Goal: Find specific page/section: Find specific page/section

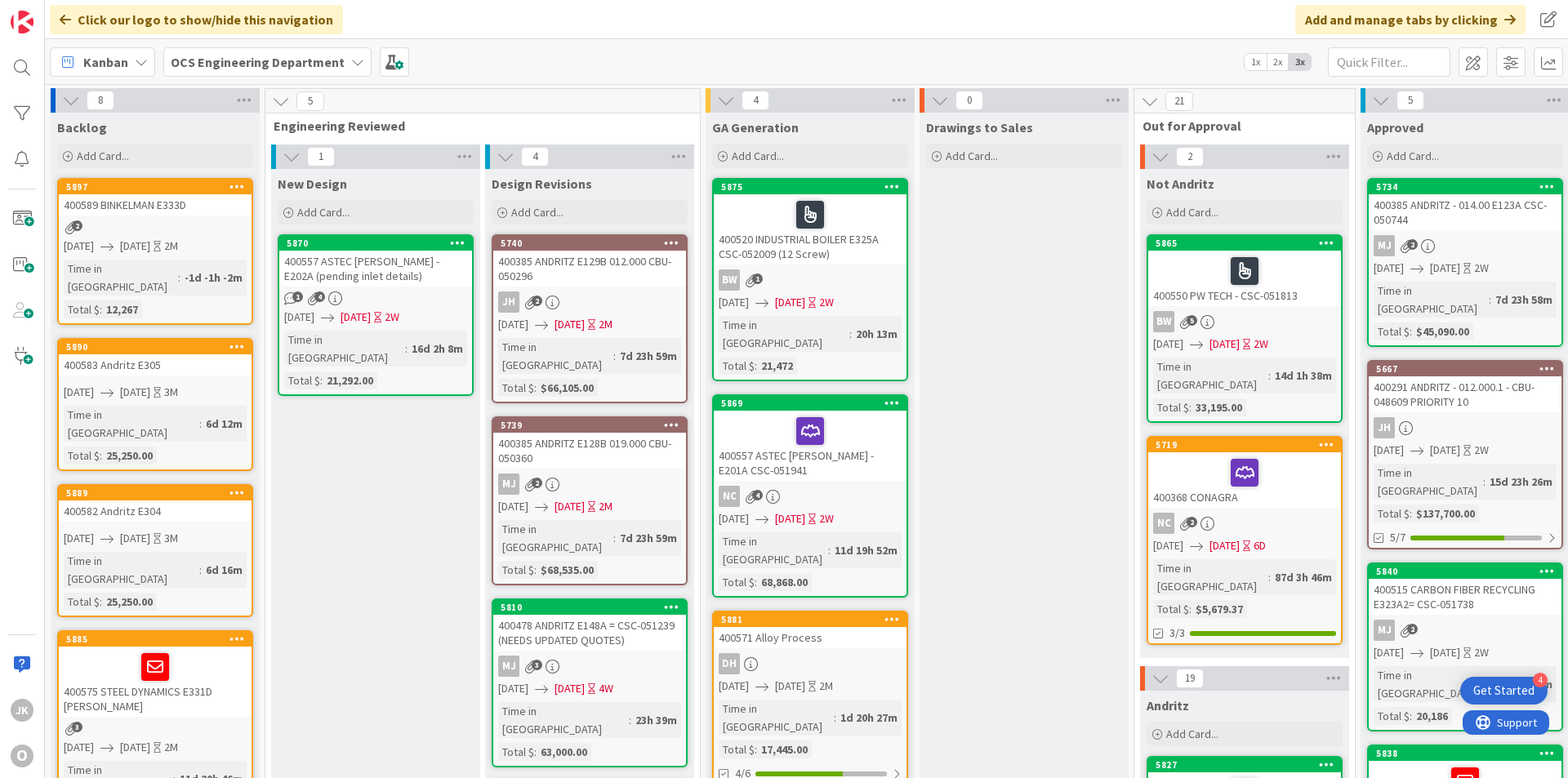
scroll to position [0, 1416]
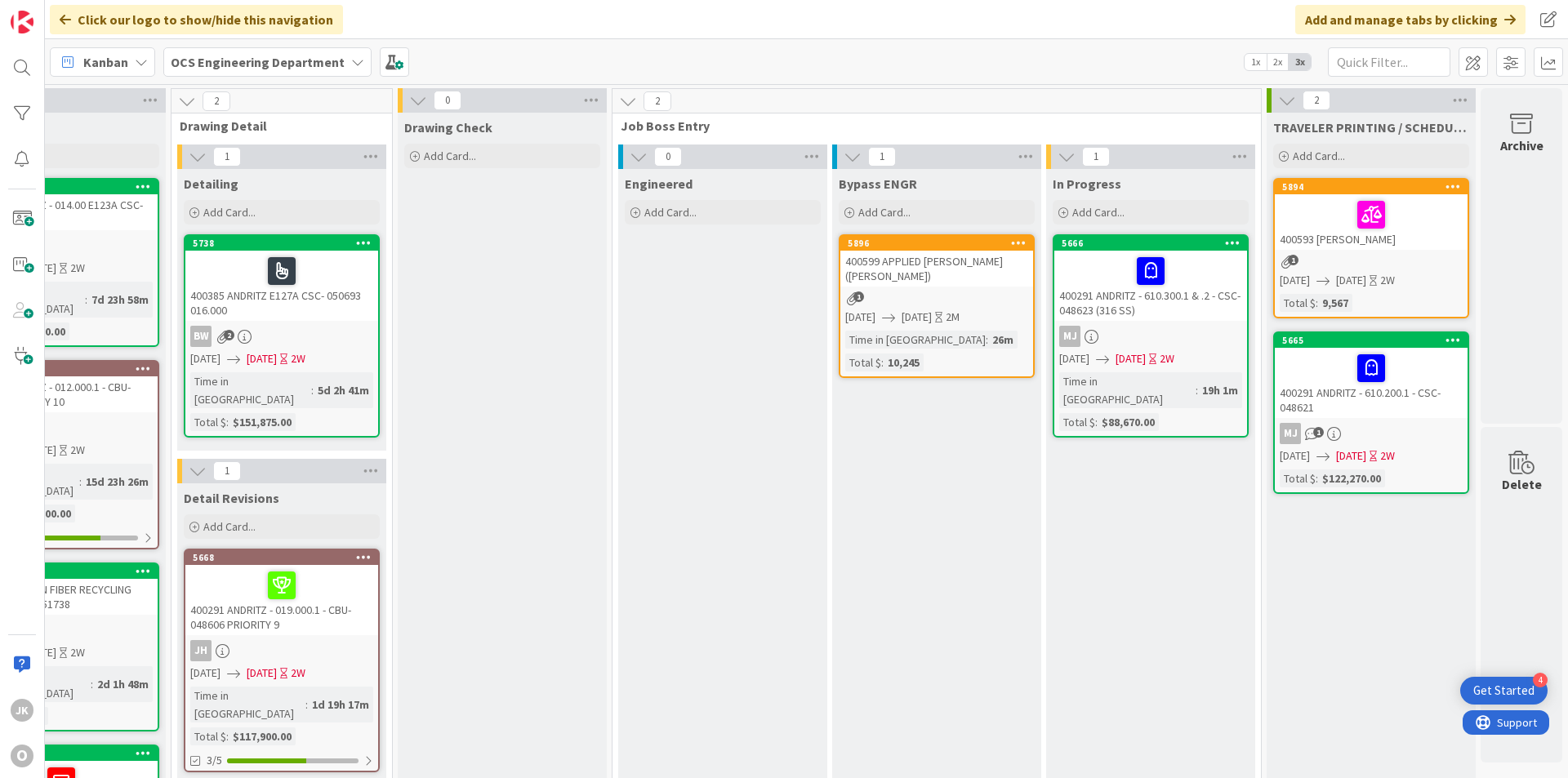
click at [927, 273] on div "400599 APPLIED [PERSON_NAME] ([PERSON_NAME])" at bounding box center [937, 269] width 193 height 36
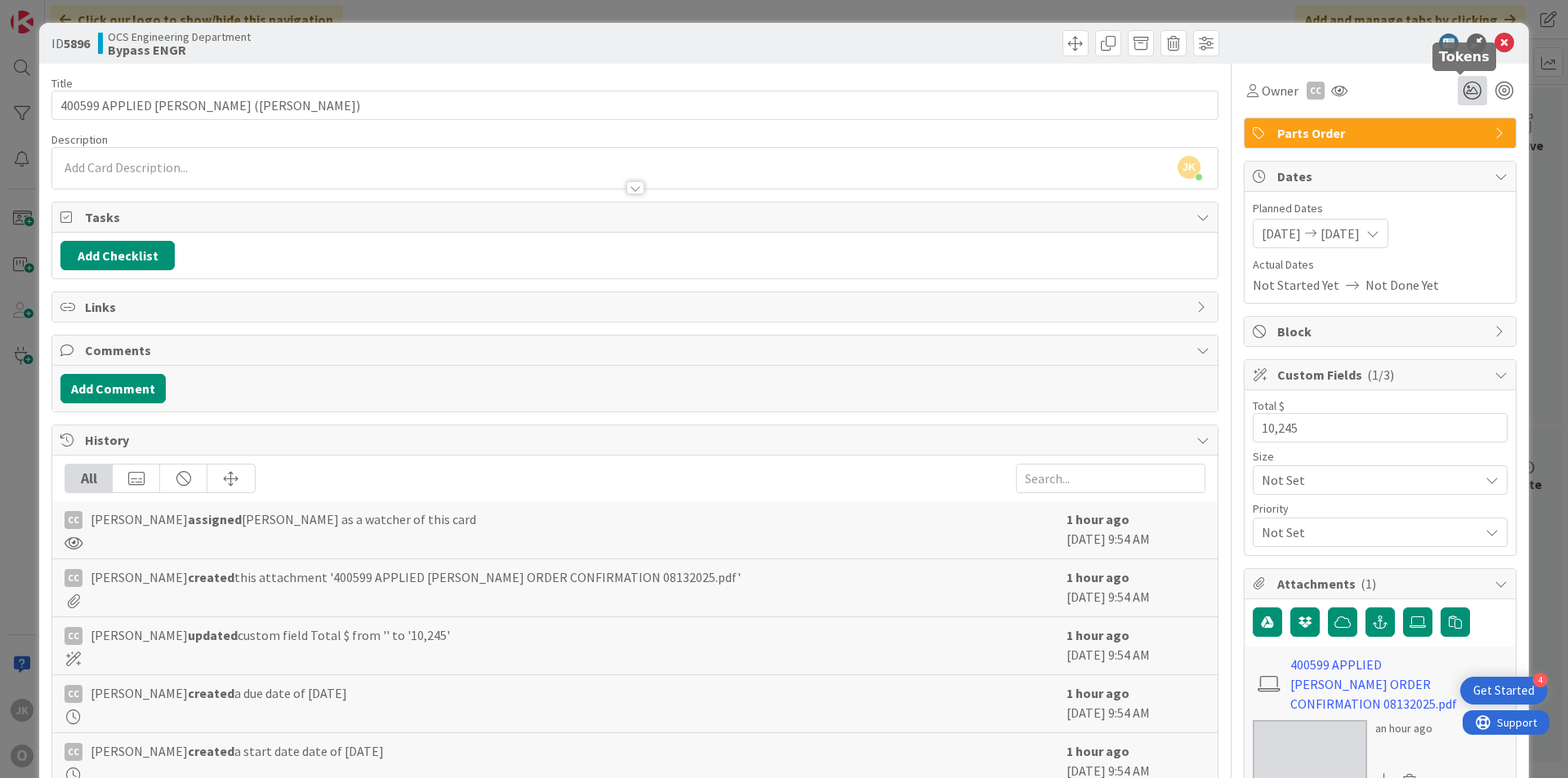
click at [1458, 83] on icon at bounding box center [1472, 90] width 30 height 30
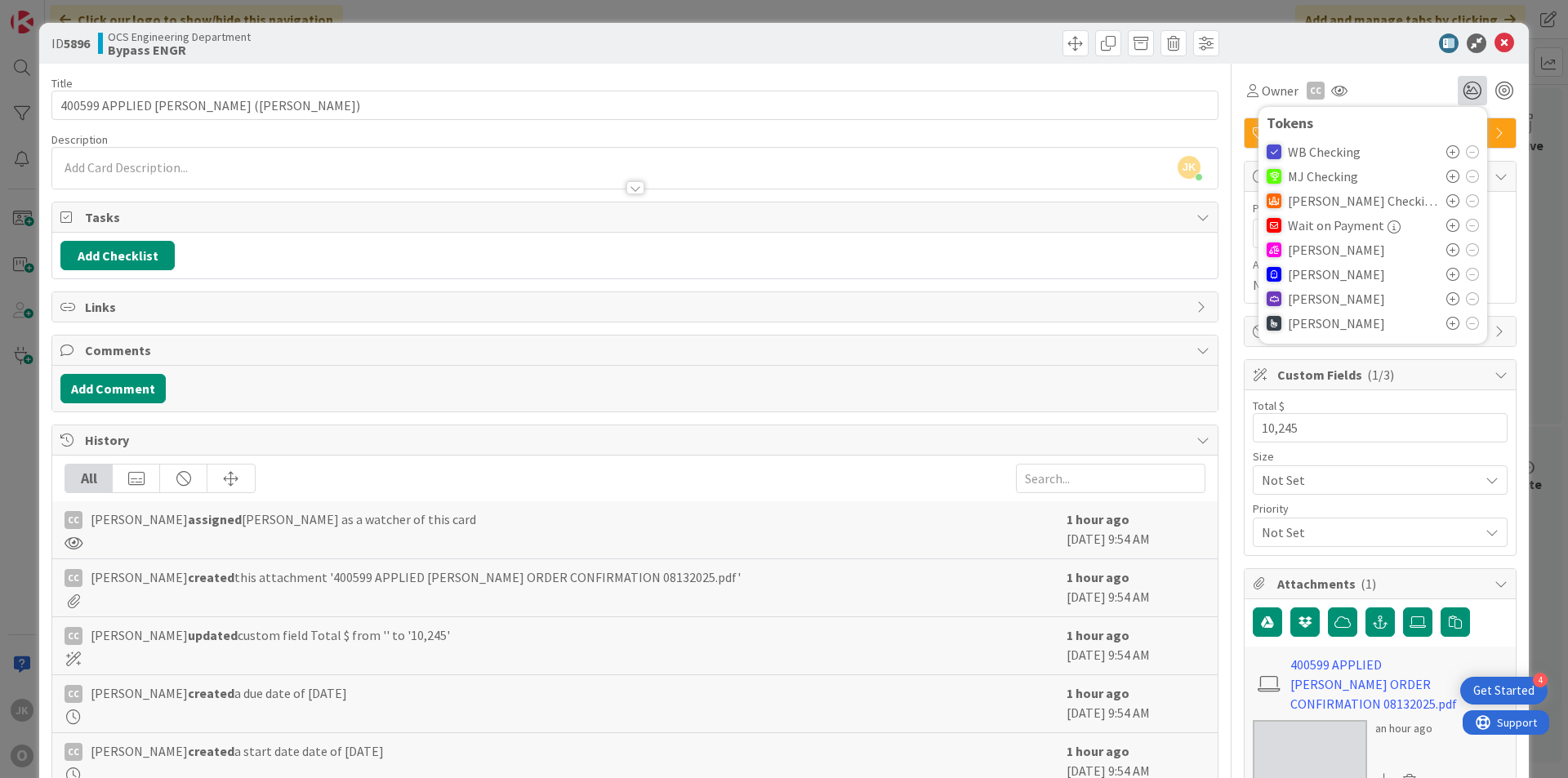
click at [1446, 250] on icon at bounding box center [1452, 250] width 13 height 13
click at [1495, 39] on icon at bounding box center [1505, 43] width 20 height 20
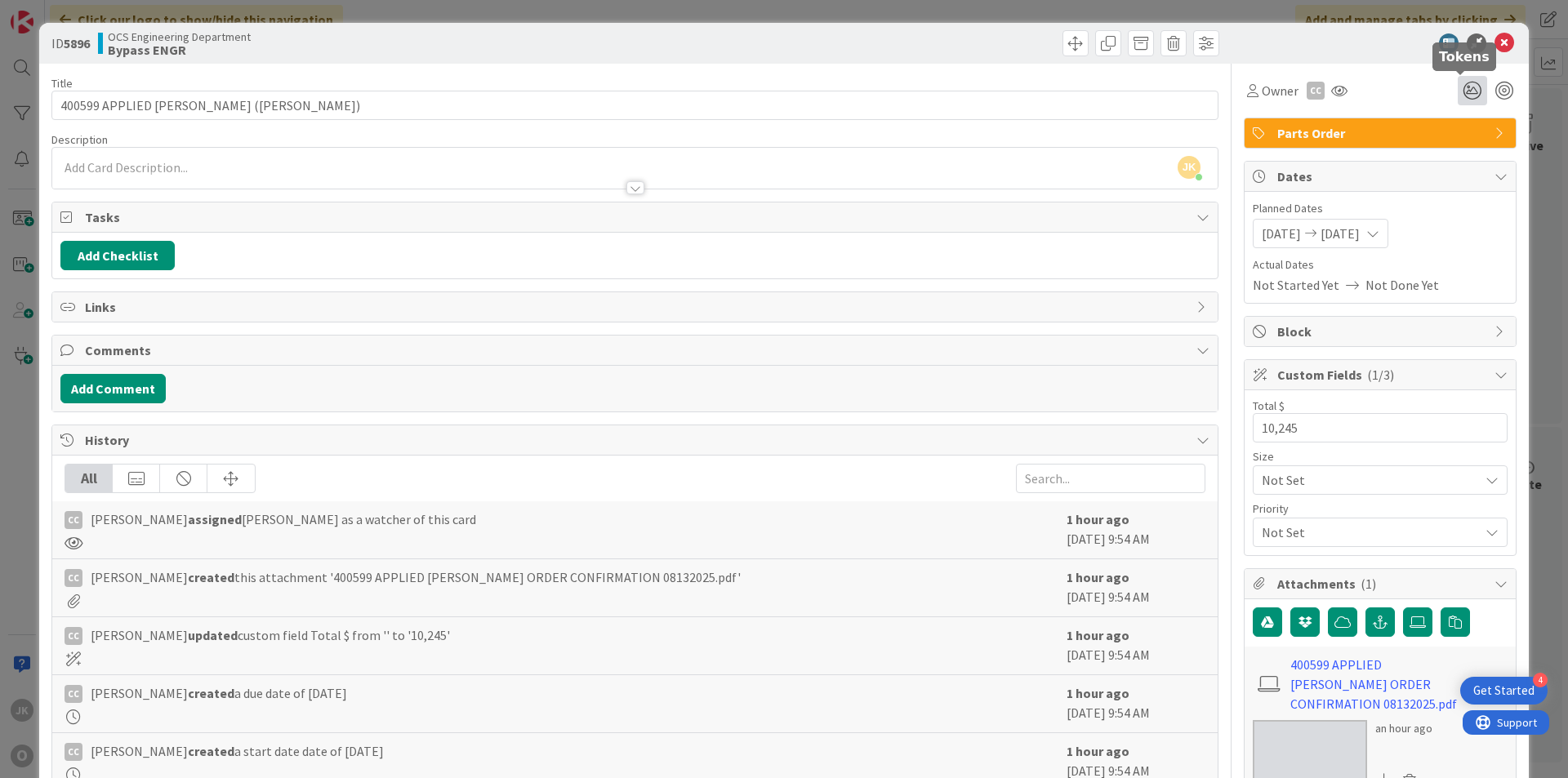
click at [1461, 92] on icon at bounding box center [1472, 90] width 30 height 30
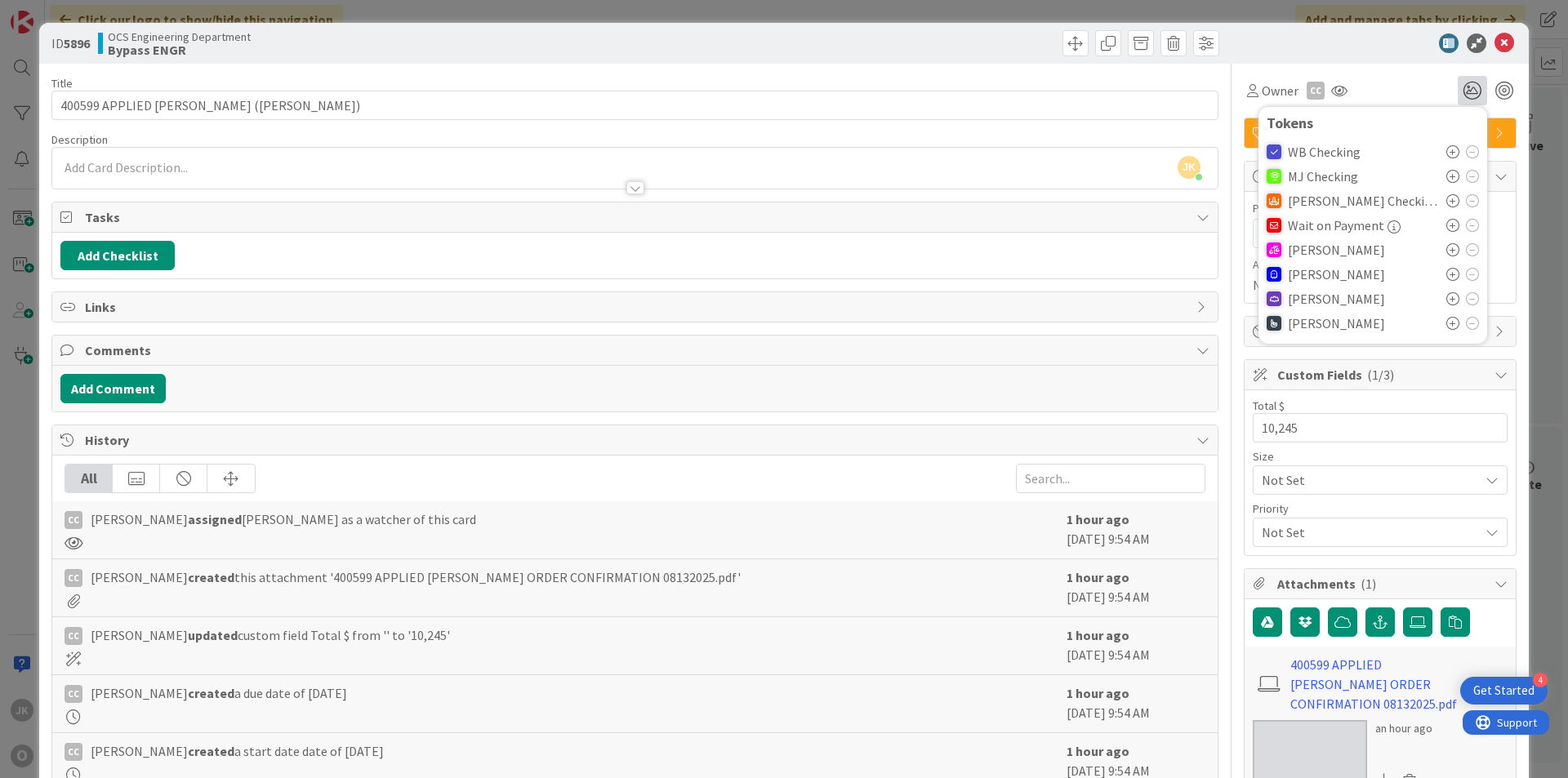
click at [1446, 253] on icon at bounding box center [1452, 250] width 13 height 13
click at [1495, 45] on icon at bounding box center [1505, 43] width 20 height 20
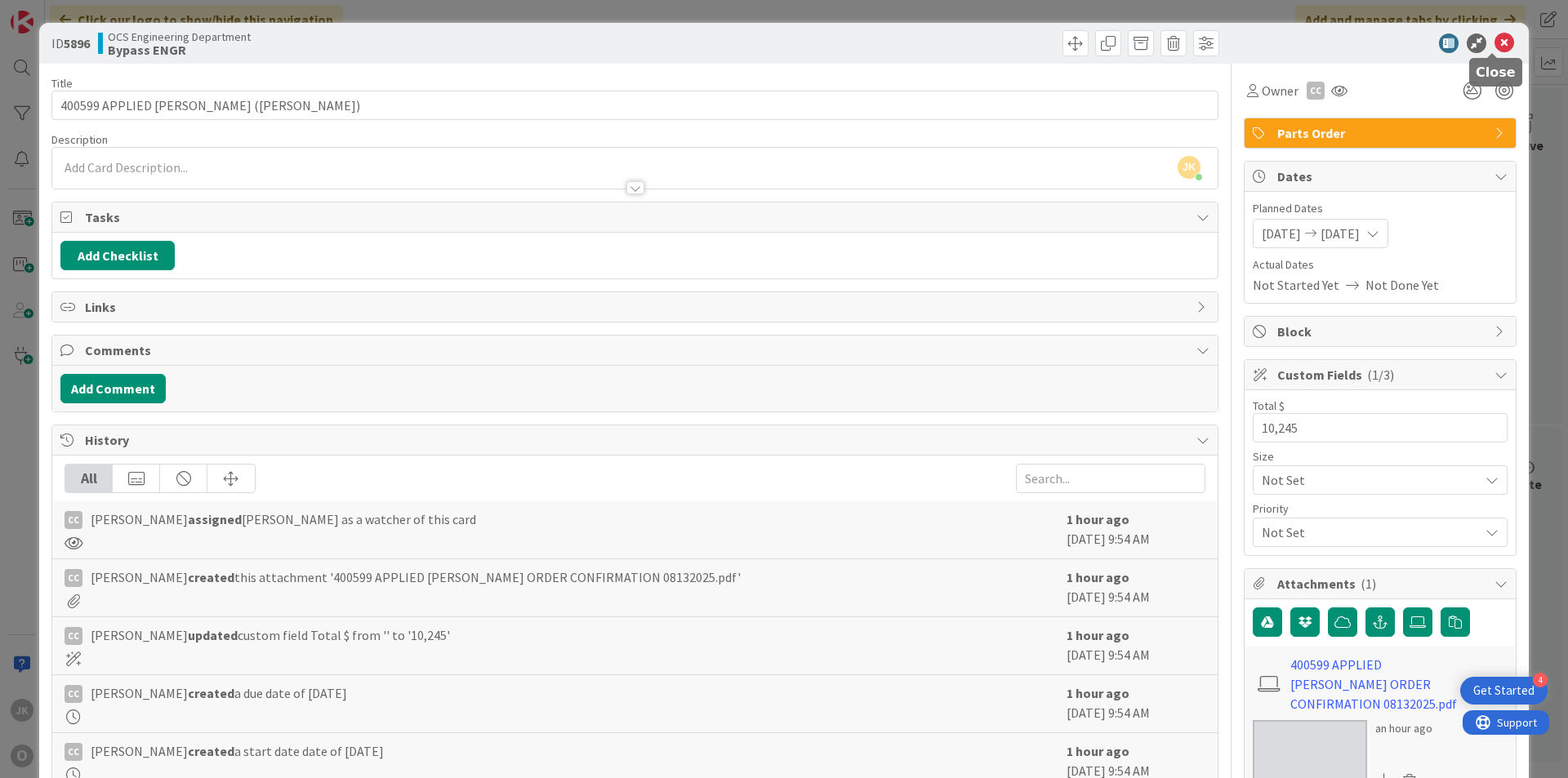
click at [1495, 47] on icon at bounding box center [1505, 43] width 20 height 20
click at [1496, 47] on icon at bounding box center [1505, 43] width 20 height 20
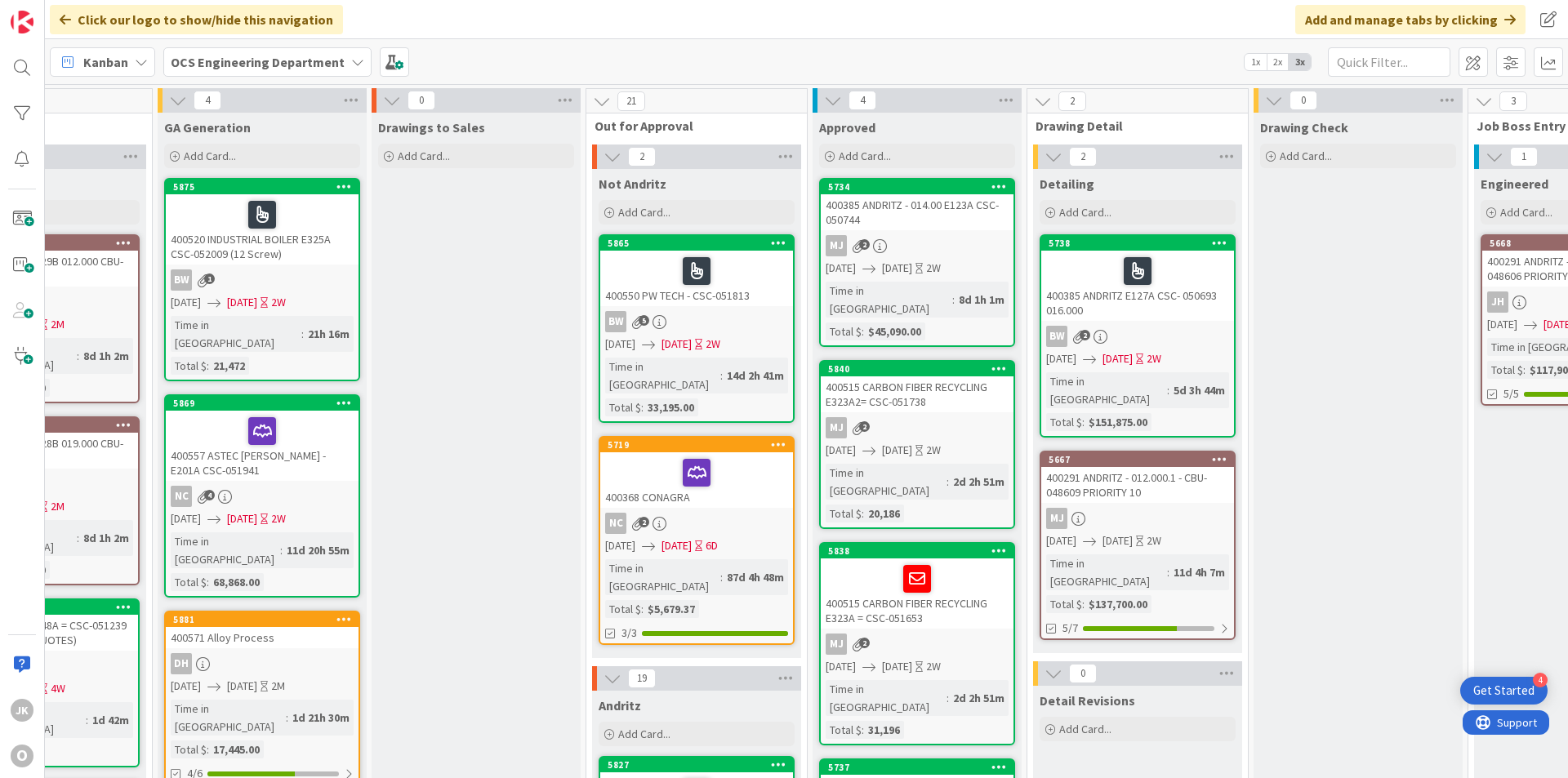
scroll to position [0, 1416]
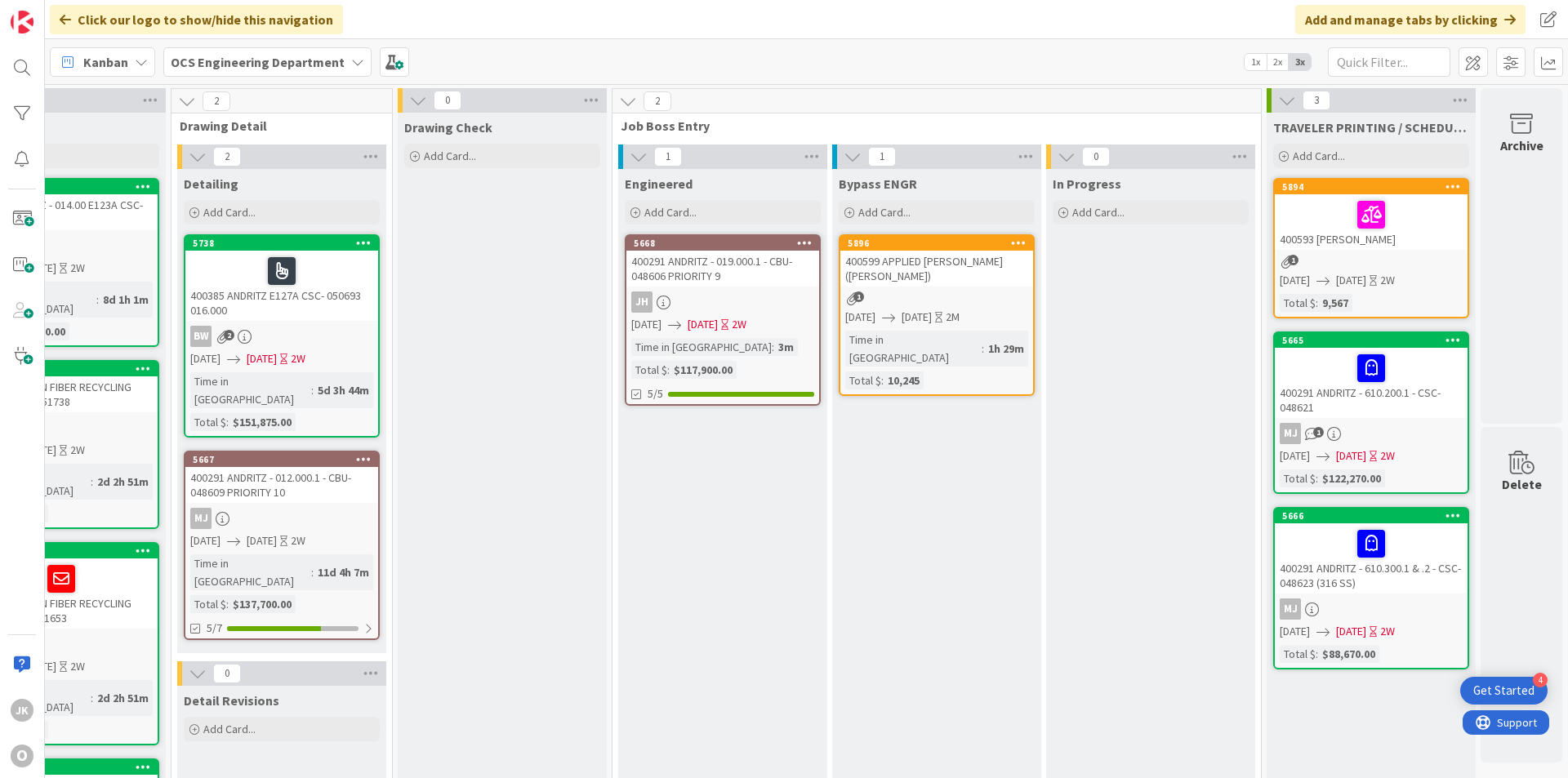
click at [917, 275] on div "400599 APPLIED [PERSON_NAME] ([PERSON_NAME])" at bounding box center [937, 269] width 193 height 36
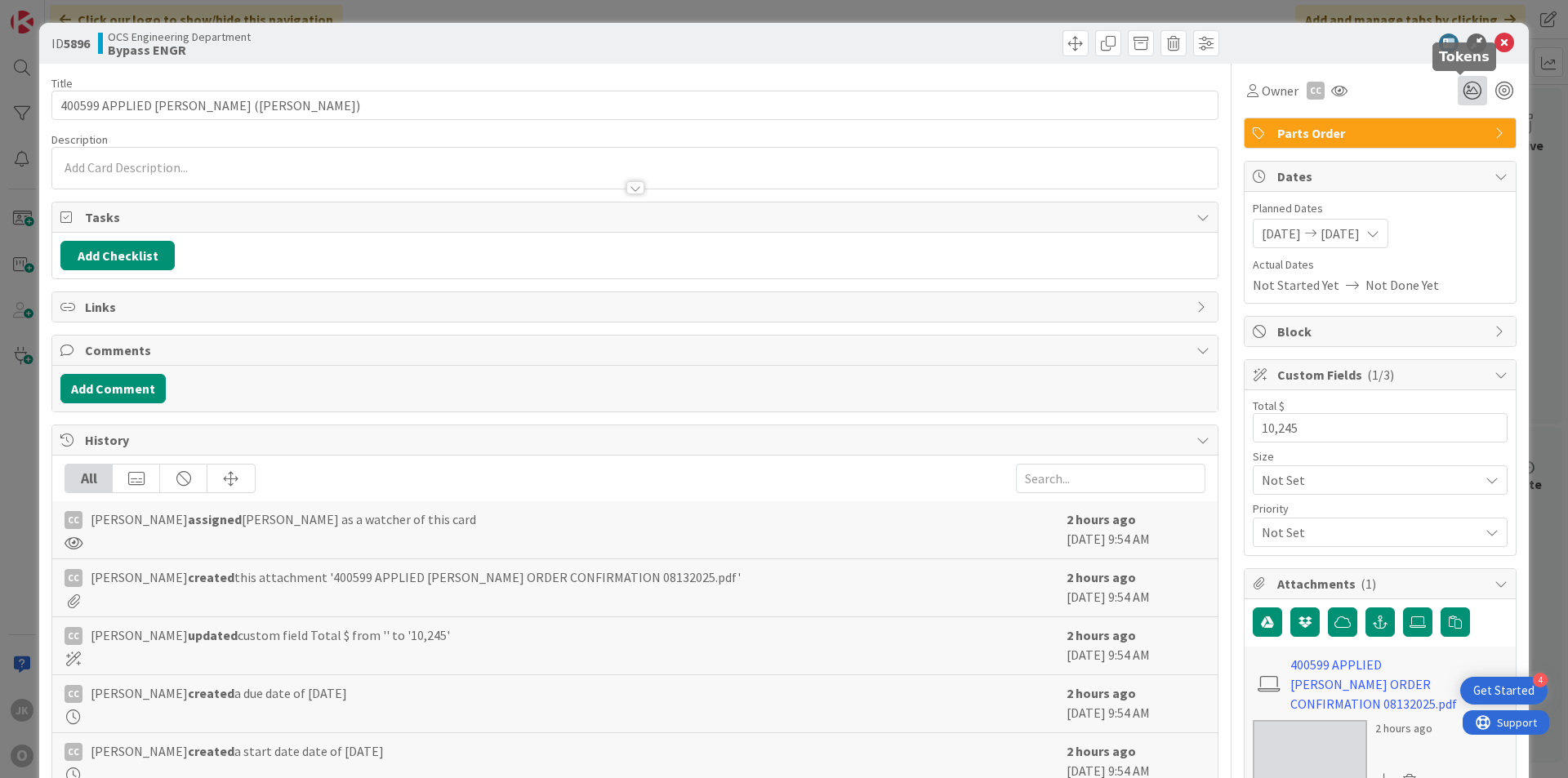
click at [1458, 95] on icon at bounding box center [1472, 90] width 30 height 30
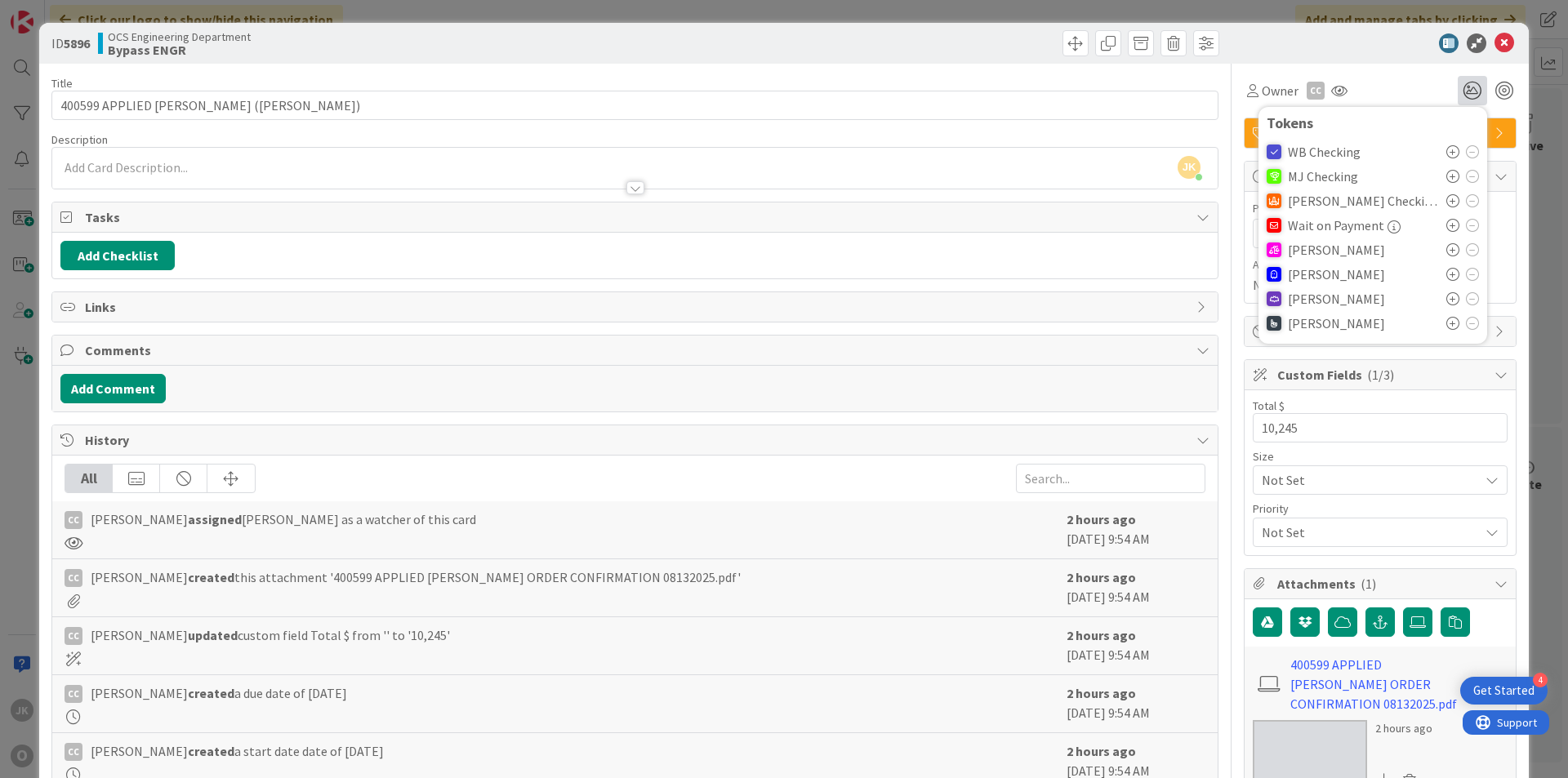
click at [1446, 248] on icon at bounding box center [1452, 250] width 13 height 13
click at [1495, 42] on icon at bounding box center [1505, 43] width 20 height 20
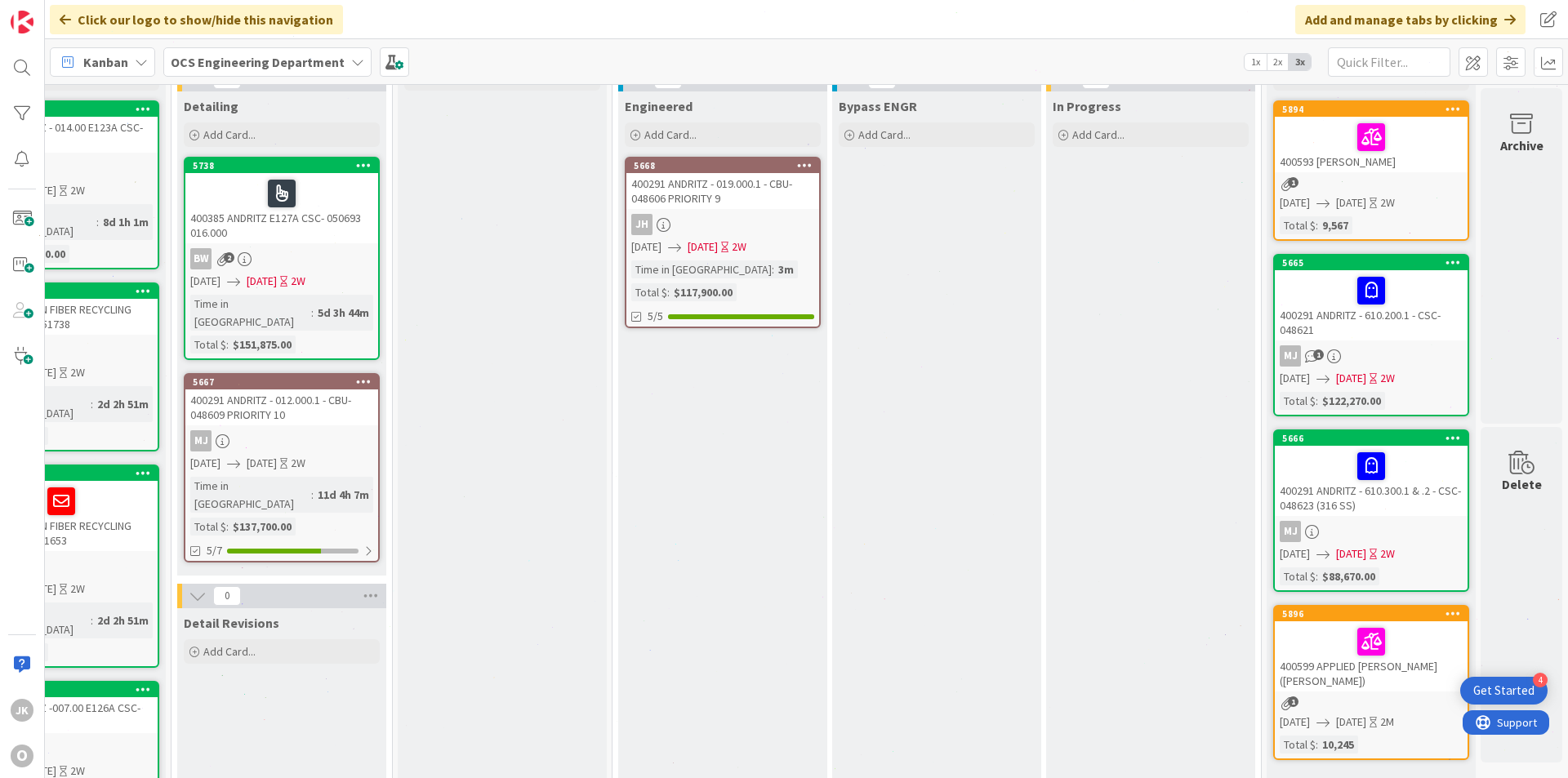
scroll to position [0, 1416]
